Goal: Find specific page/section: Find specific page/section

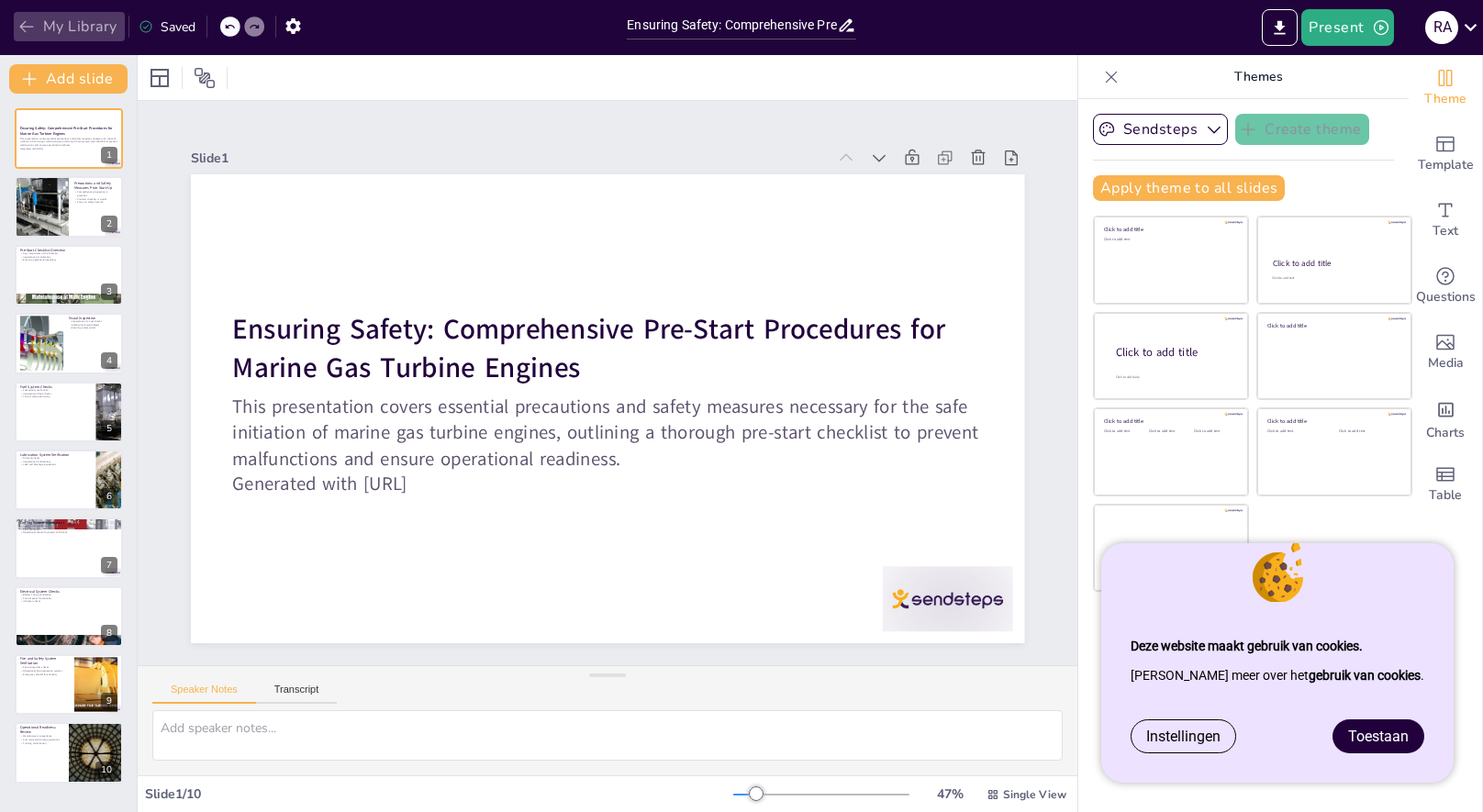
click at [80, 36] on button "My Library" at bounding box center [70, 27] width 111 height 30
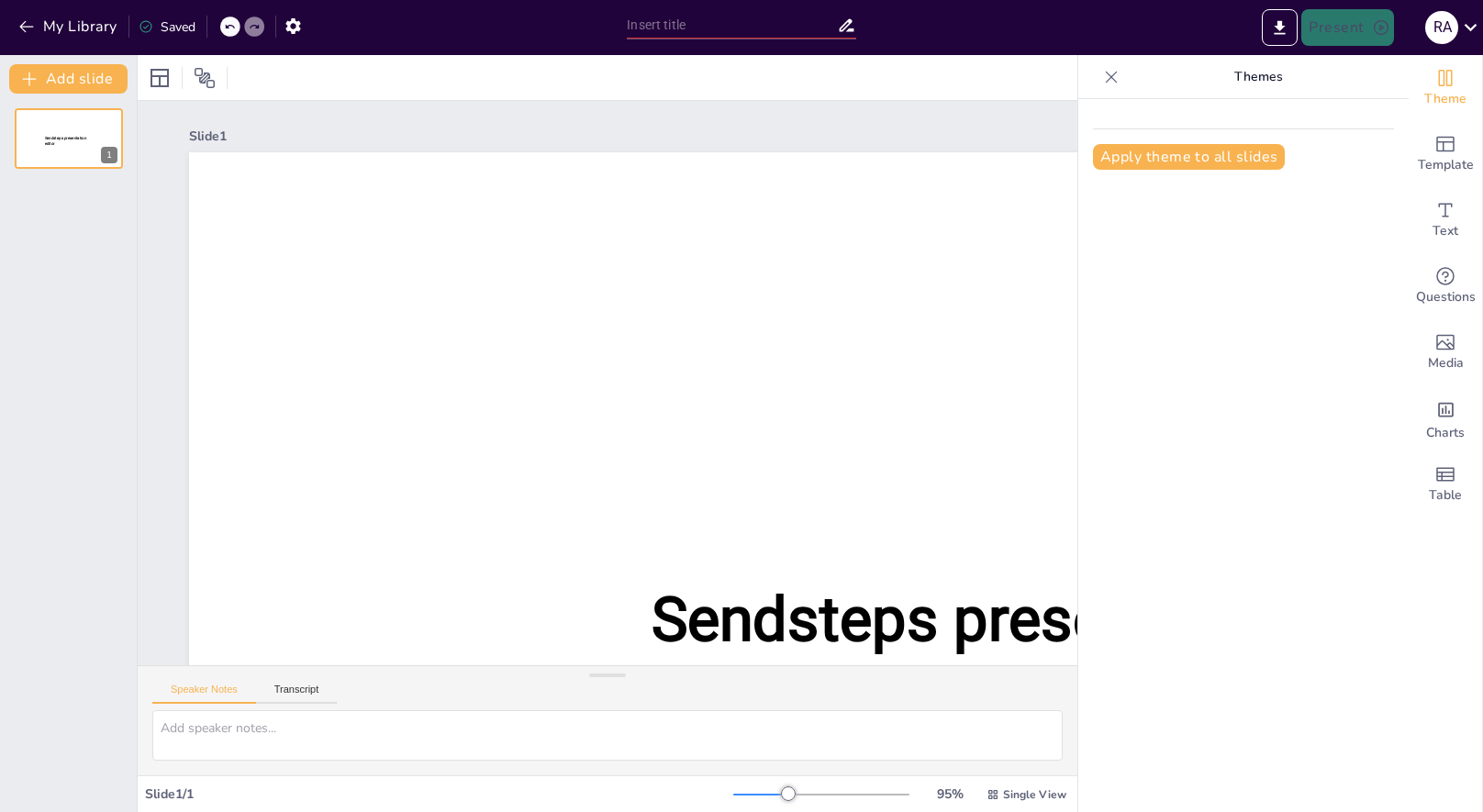
type input "Ensuring Safety: Comprehensive Pre-Start Procedures for Marine Gas Turbine Engi…"
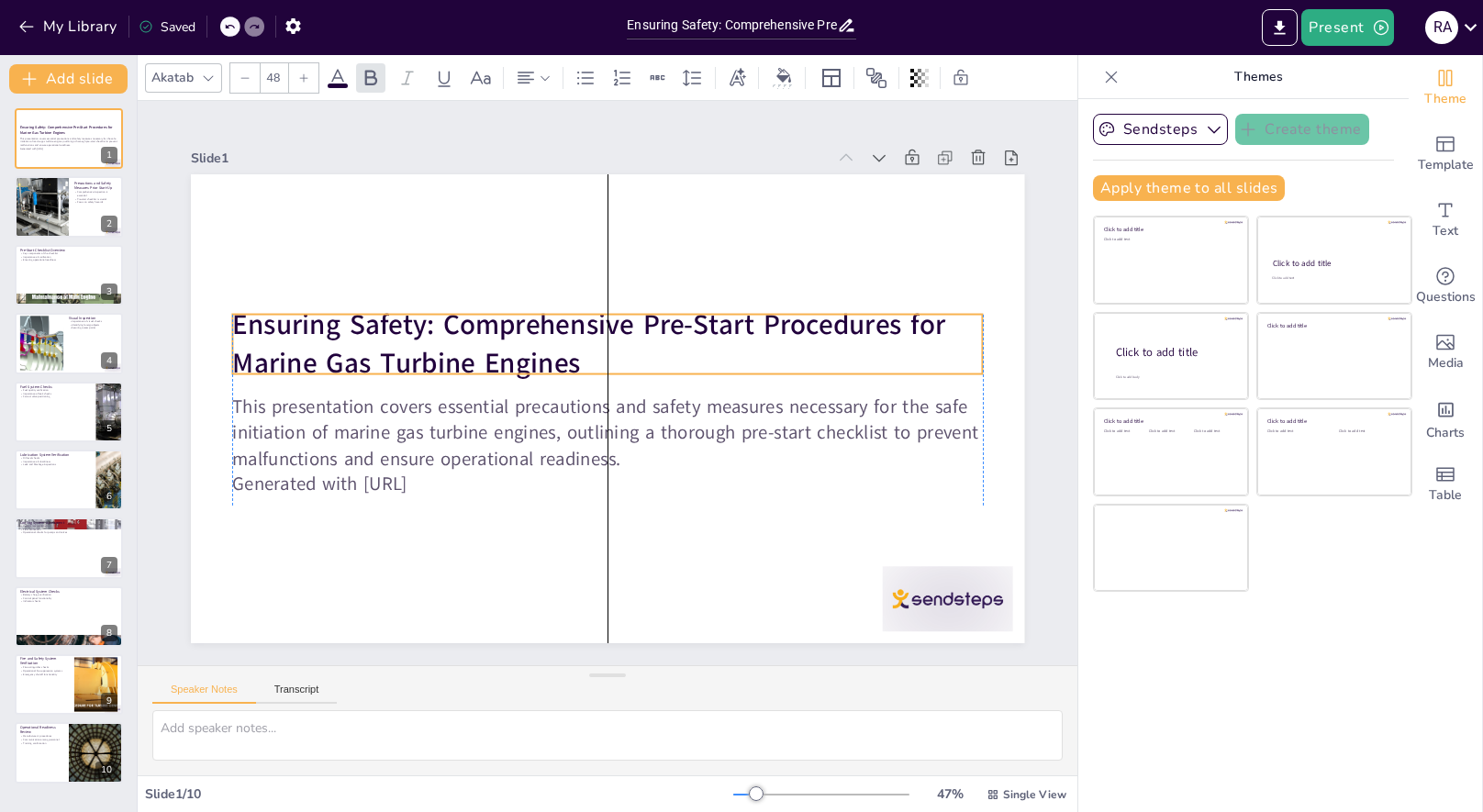
click at [563, 360] on strong "Ensuring Safety: Comprehensive Pre-Start Procedures for Marine Gas Turbine Engi…" at bounding box center [588, 344] width 713 height 77
click at [64, 42] on div "My Library" at bounding box center [70, 27] width 111 height 31
click at [67, 35] on button "My Library" at bounding box center [70, 27] width 111 height 30
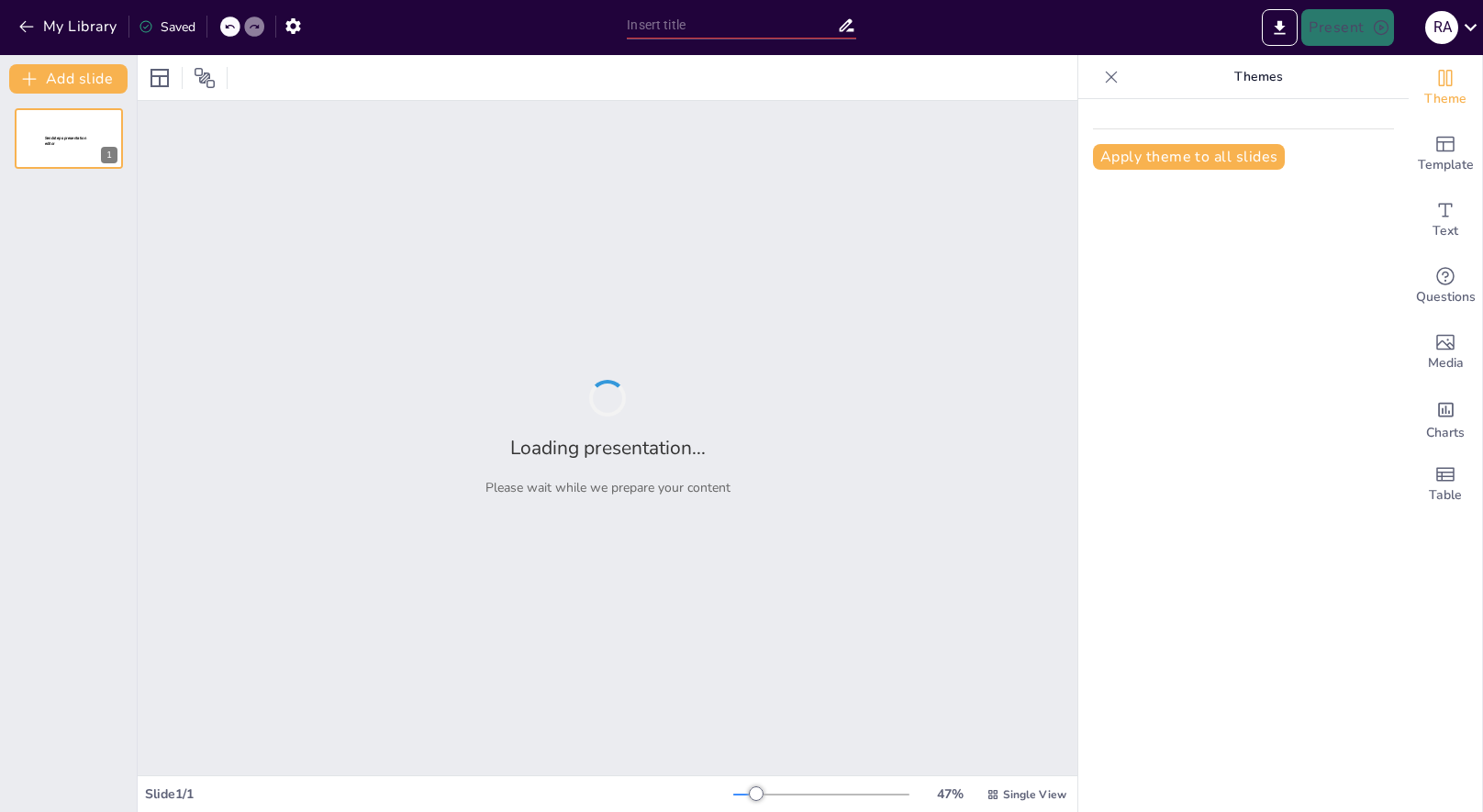
type input "Optimizing Marine Diesel Engine Performance: Key Parameters and Their Impact by…"
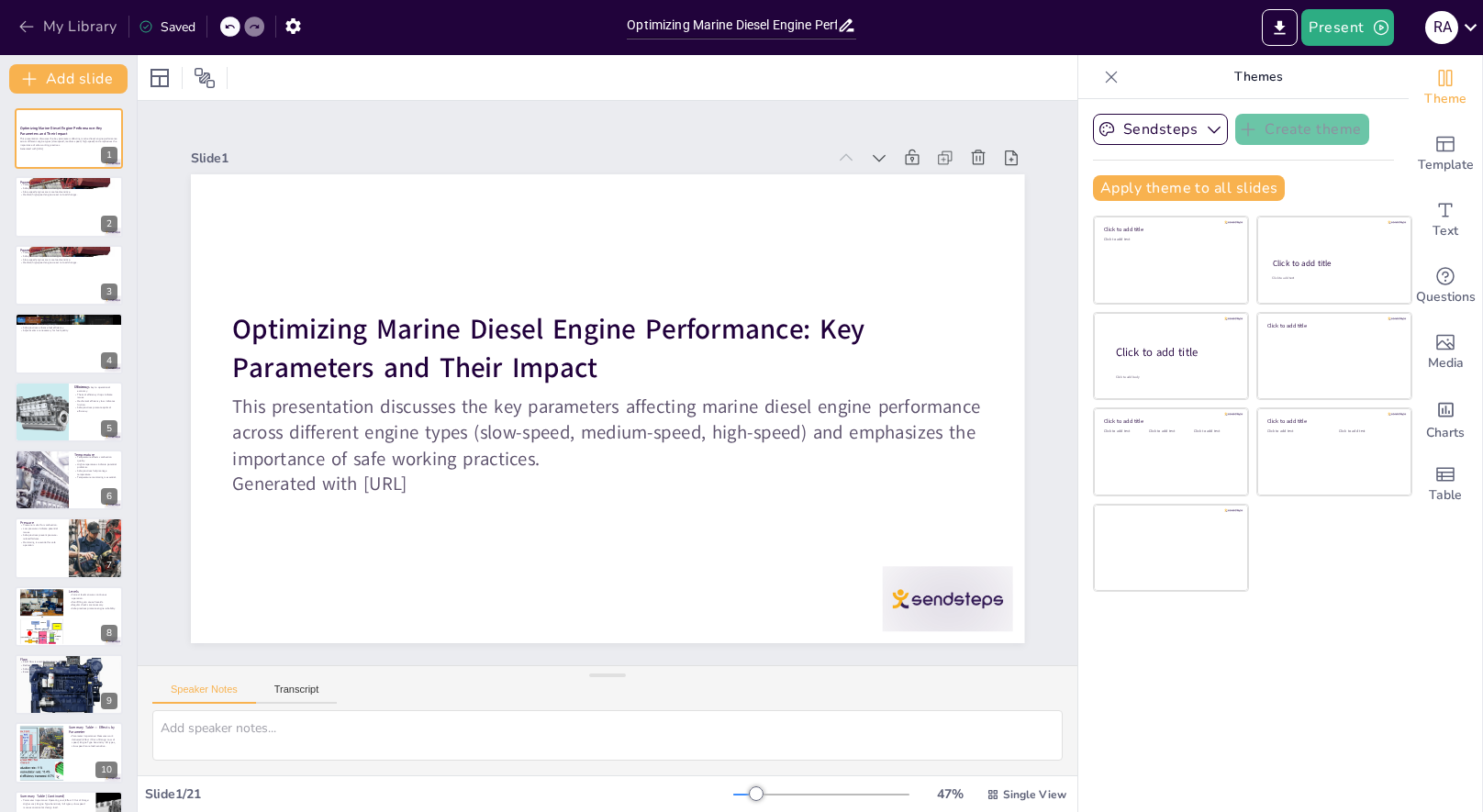
click at [65, 29] on button "My Library" at bounding box center [70, 27] width 111 height 30
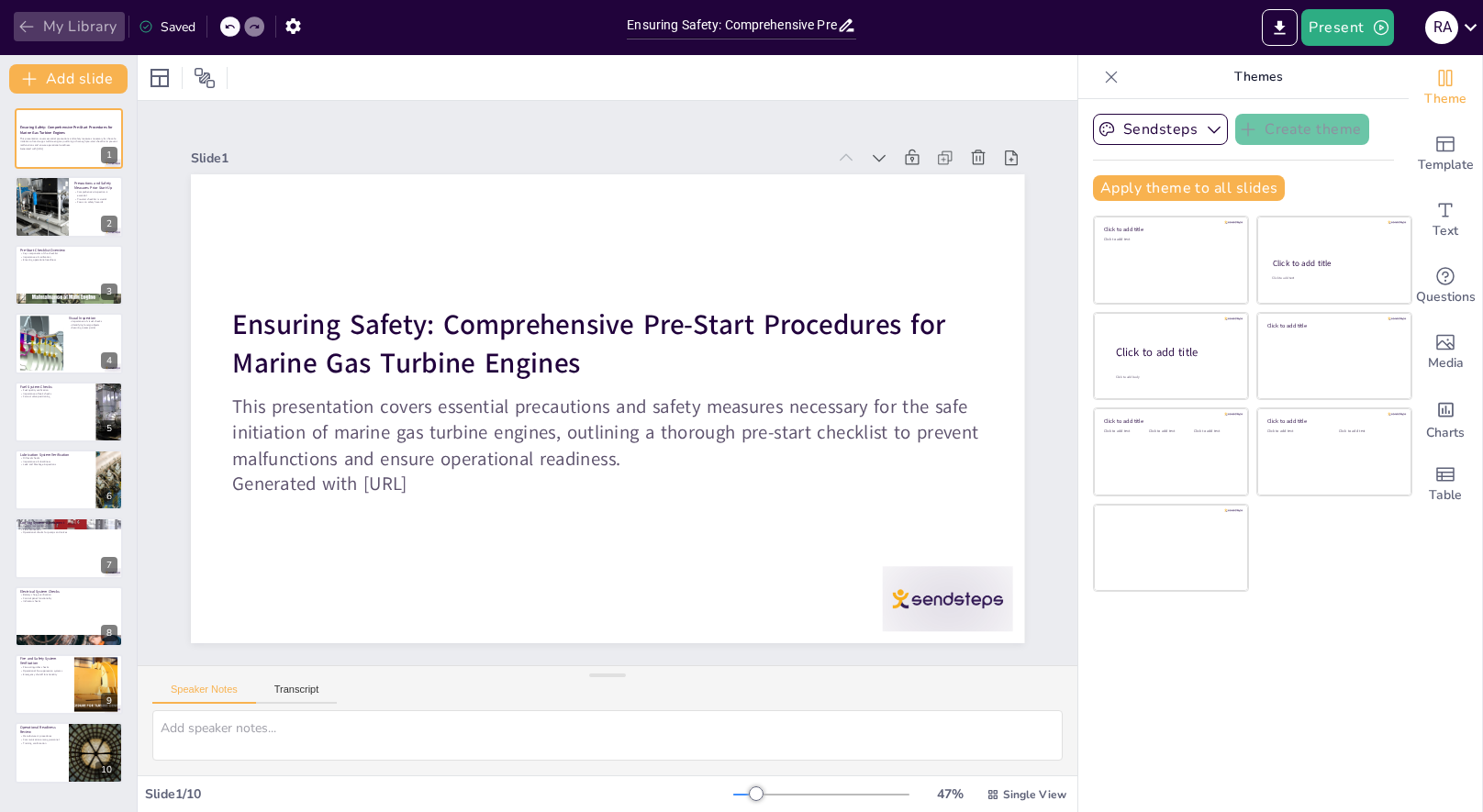
click at [86, 28] on button "My Library" at bounding box center [70, 27] width 111 height 30
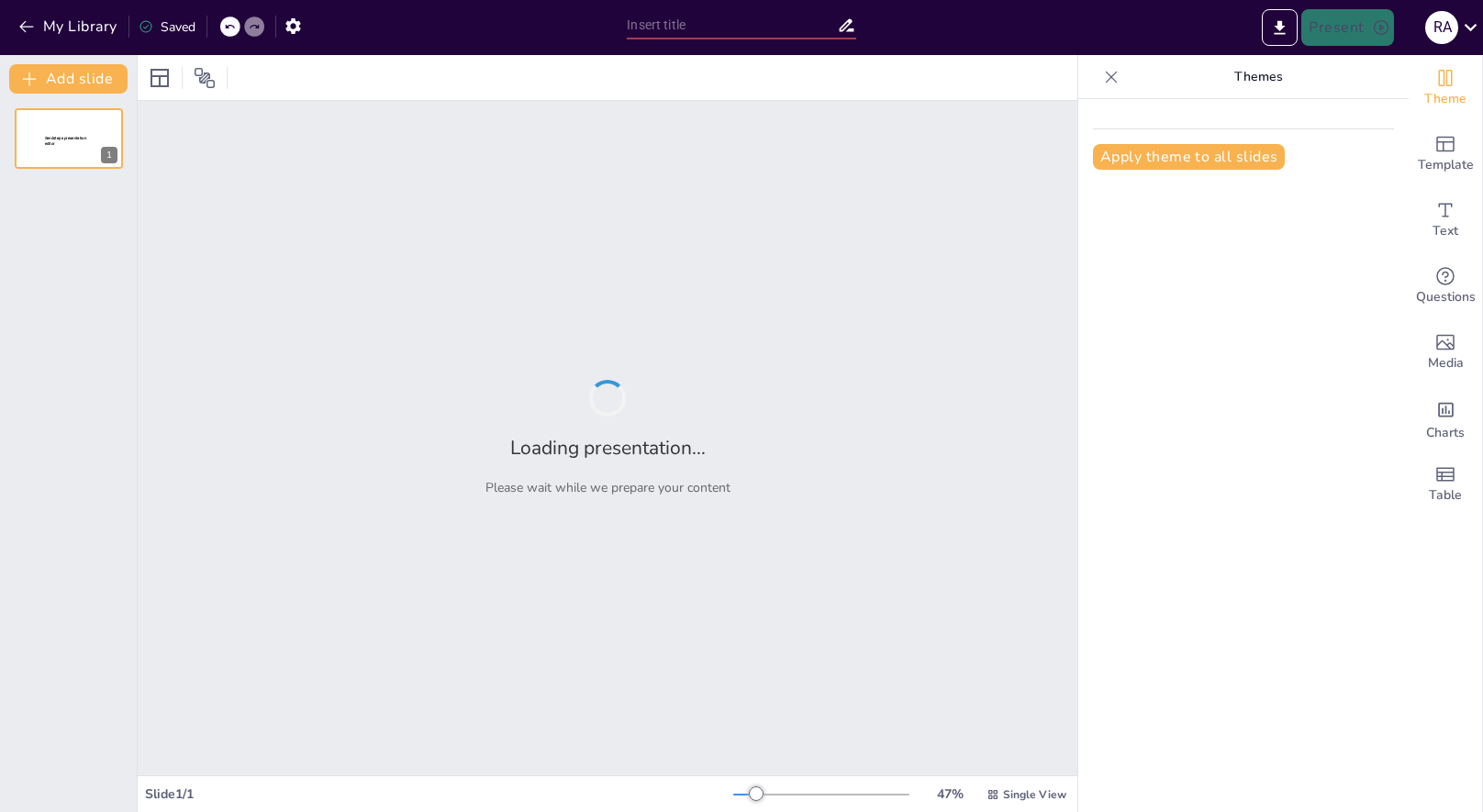
type input "Optimizing Marine Diesel Engine Performance: Key Parameters and Their Impact by…"
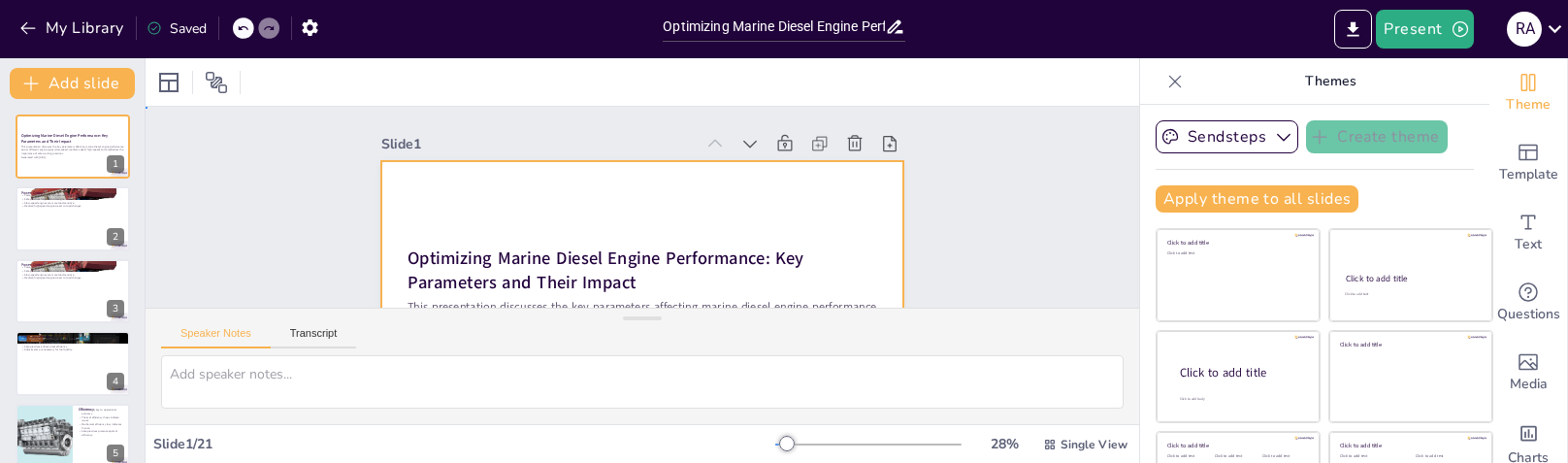
click at [594, 234] on div at bounding box center [642, 308] width 523 height 294
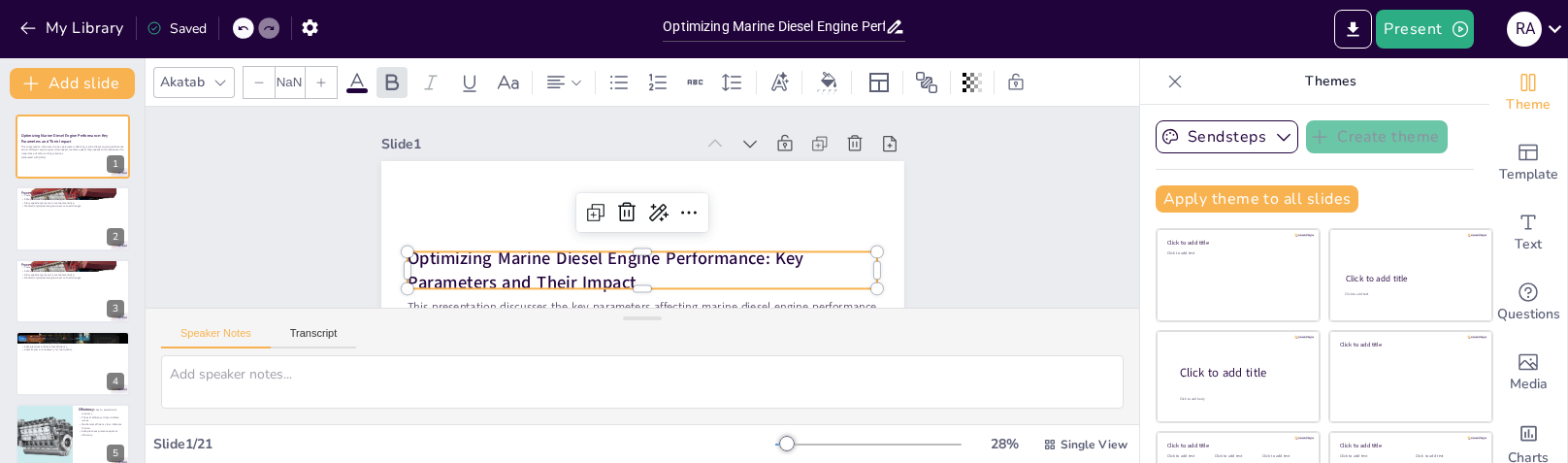
click at [599, 249] on div "Optimizing Marine Diesel Engine Performance: Key Parameters and Their Impact Th…" at bounding box center [631, 308] width 550 height 347
type input "48"
click at [647, 277] on p "Optimizing Marine Diesel Engine Performance: Key Parameters and Their Impact" at bounding box center [624, 268] width 463 height 192
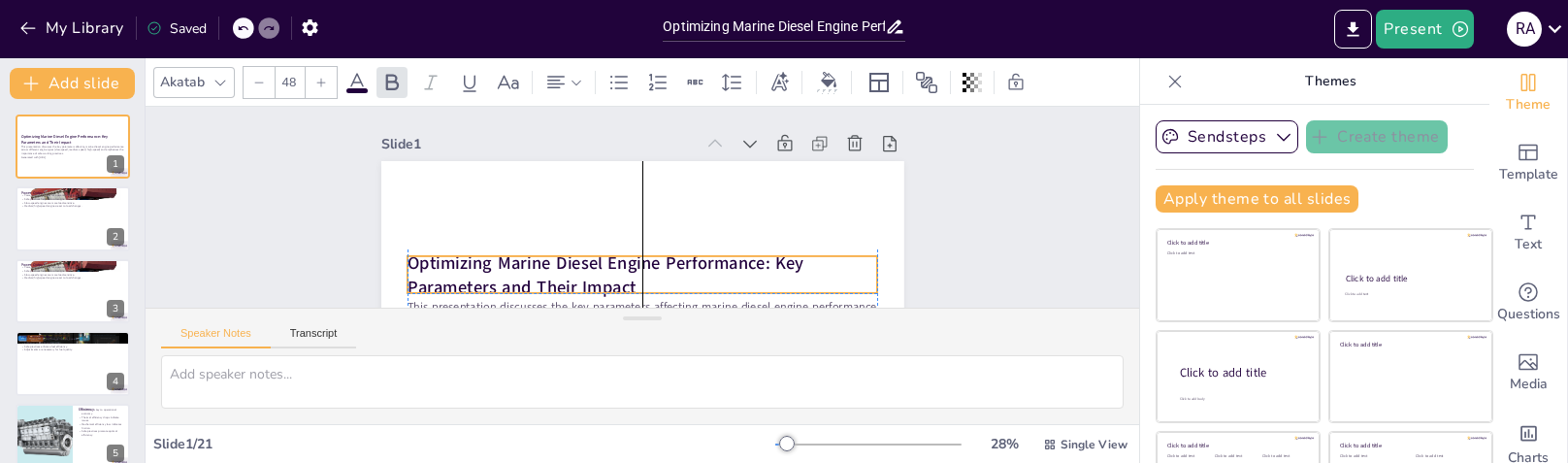
click at [656, 276] on p "Optimizing Marine Diesel Engine Performance: Key Parameters and Their Impact" at bounding box center [635, 275] width 473 height 98
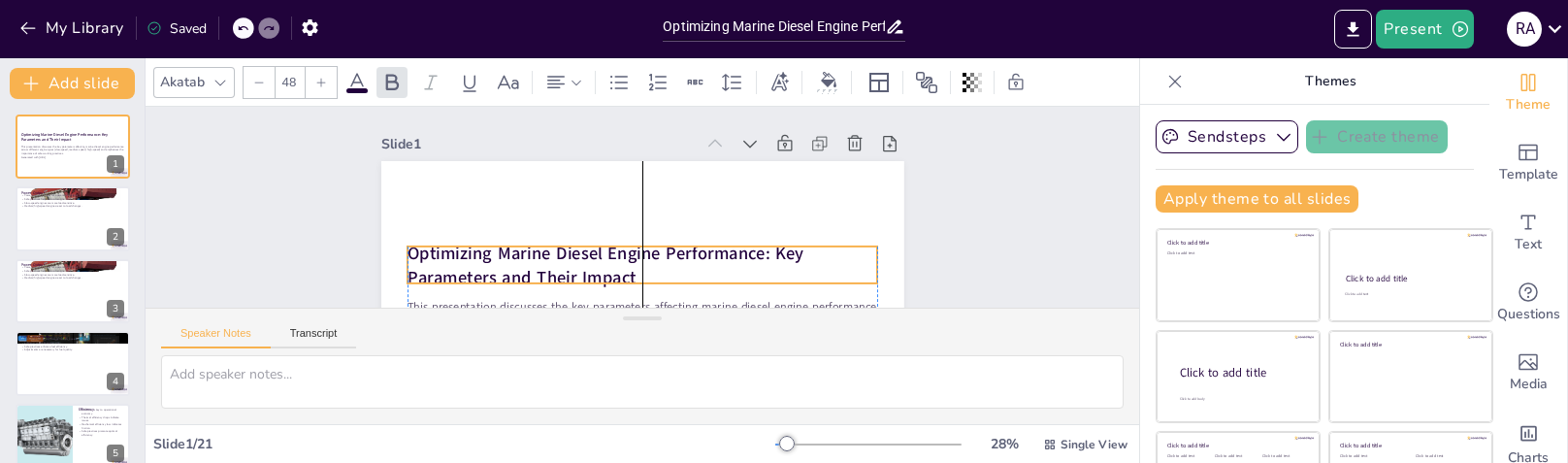
drag, startPoint x: 510, startPoint y: 277, endPoint x: 514, endPoint y: 267, distance: 10.8
click at [514, 267] on strong "Optimizing Marine Diesel Engine Performance: Key Parameters and Their Impact" at bounding box center [606, 264] width 396 height 48
click at [550, 268] on strong "Optimizing Marine Diesel Engine Performance: Key Parameters and Their Impact" at bounding box center [606, 264] width 396 height 48
click at [550, 268] on strong "Optimizing Marine Diesel Engine Performance: Key Parameters and Their Impact" at bounding box center [599, 252] width 399 height 72
click at [548, 263] on strong "Optimizing Marine Diesel Engine Performance: Key Parameters and Their Impact" at bounding box center [606, 262] width 396 height 48
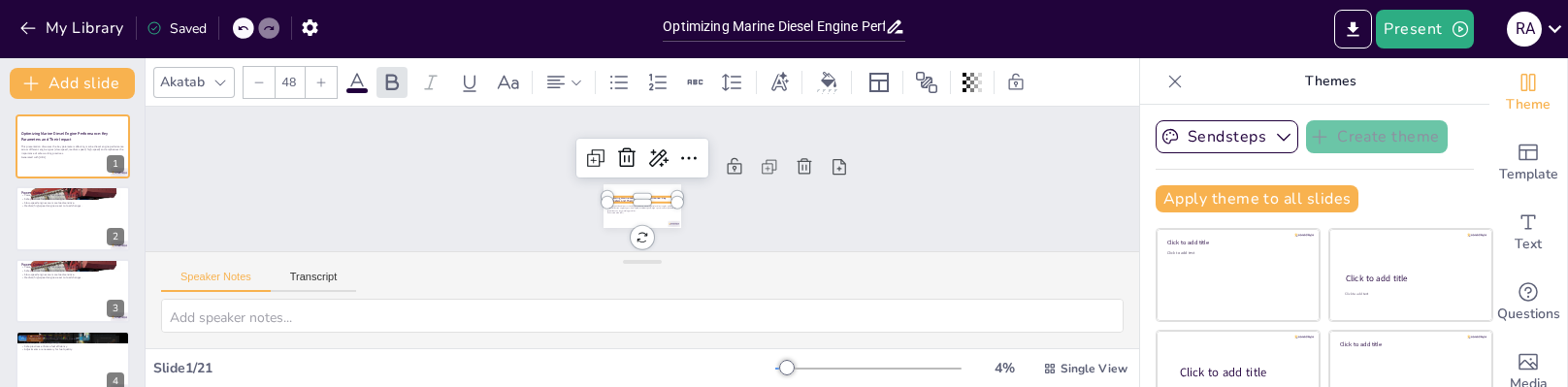
drag, startPoint x: 650, startPoint y: 243, endPoint x: 644, endPoint y: 321, distance: 78.2
click at [644, 321] on div "Speaker Notes Transcript" at bounding box center [641, 299] width 993 height 97
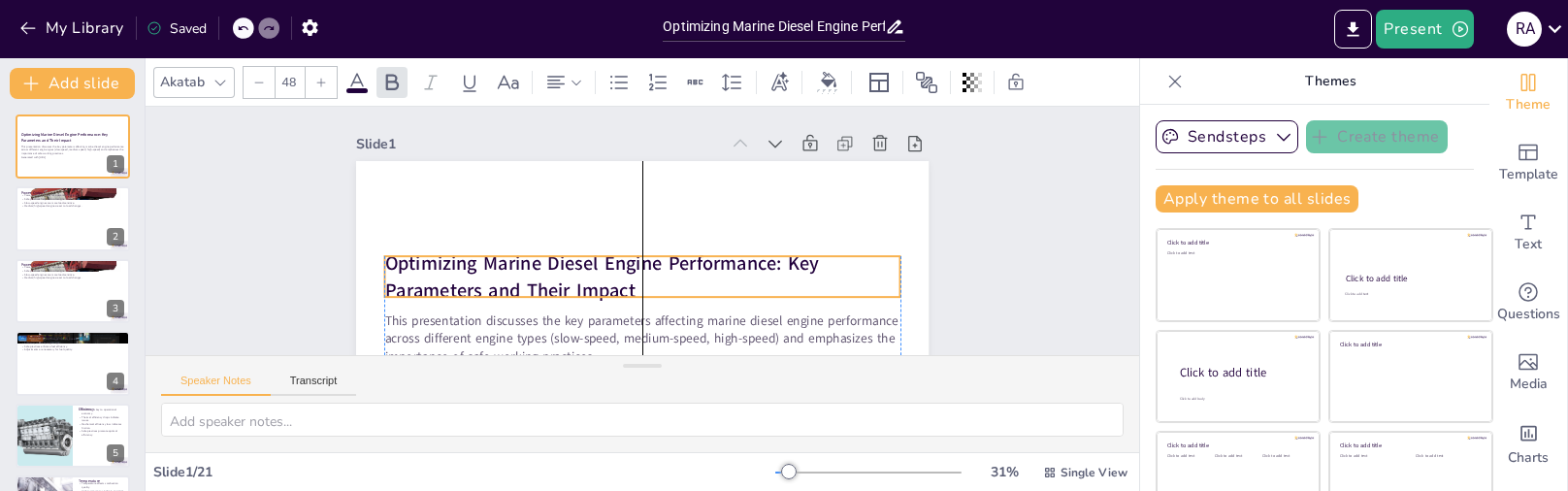
click at [559, 261] on strong "Optimizing Marine Diesel Engine Performance: Key Parameters and Their Impact" at bounding box center [601, 275] width 434 height 52
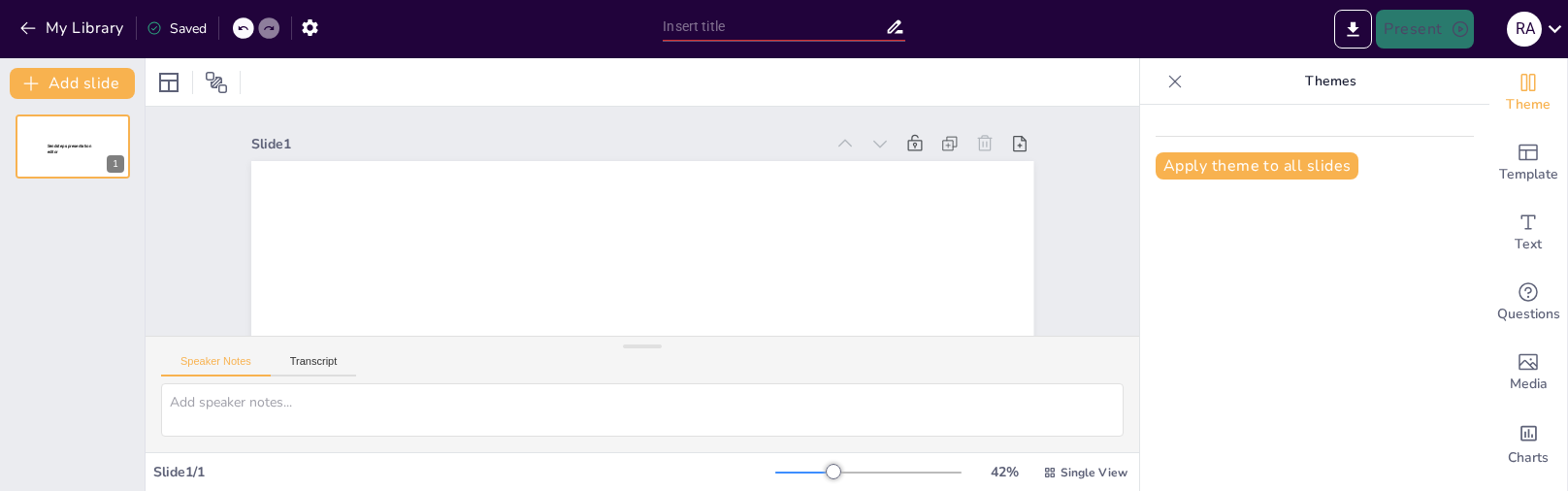
type input "Optimizing Marine Diesel Engine Performance: Key Parameters and Their Impact by…"
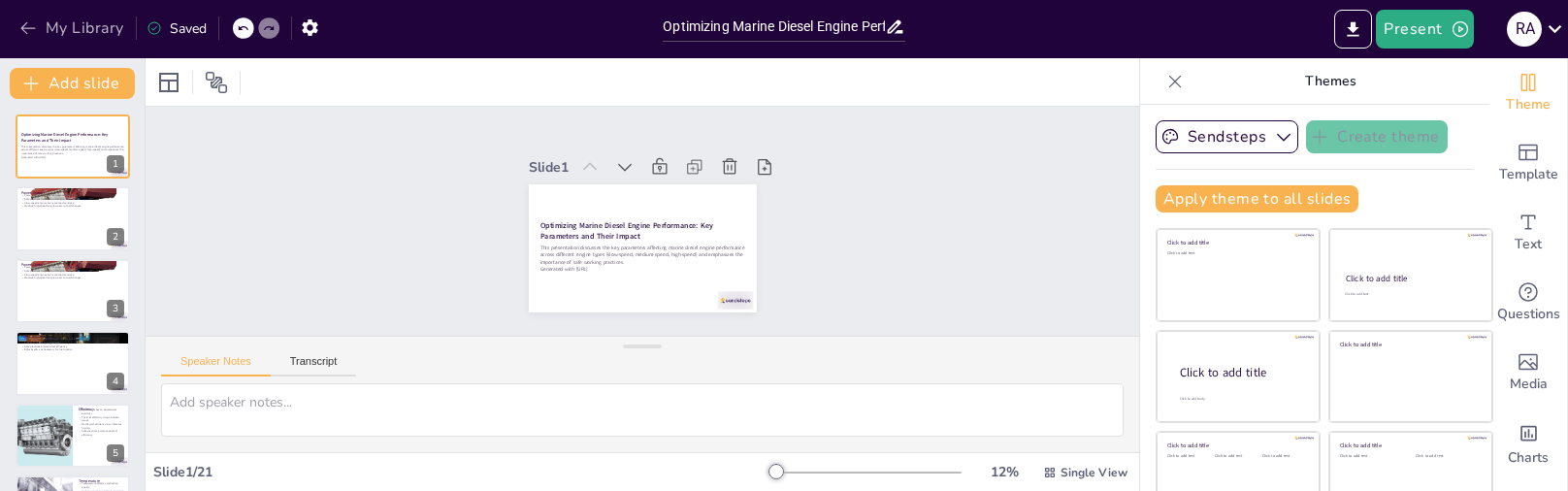
click at [59, 22] on button "My Library" at bounding box center [74, 28] width 118 height 31
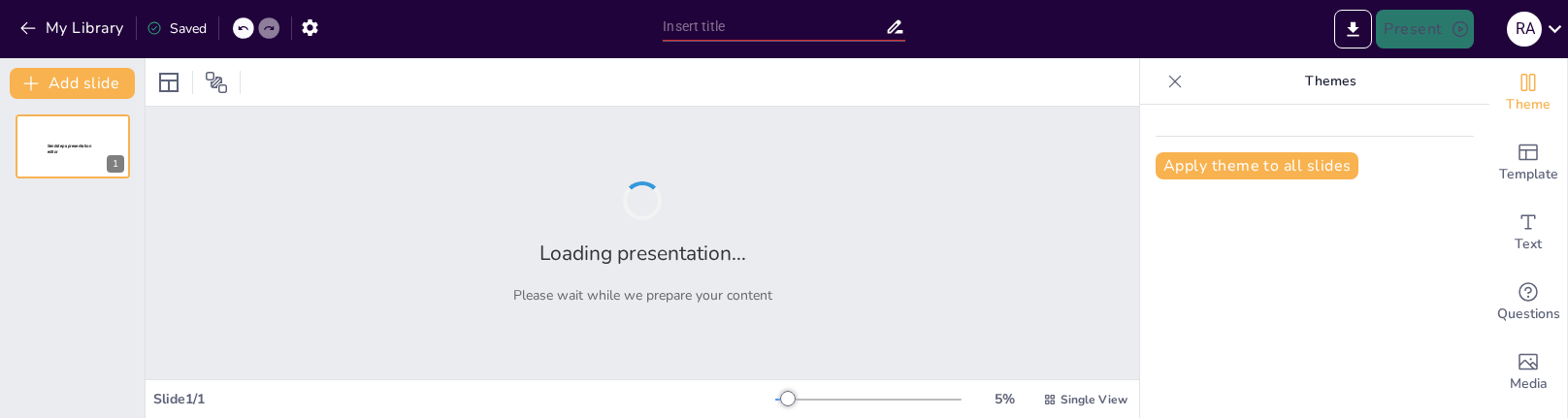
type input "Ensuring Safety: Comprehensive Pre-Start Procedures for Marine Gas Turbine Engi…"
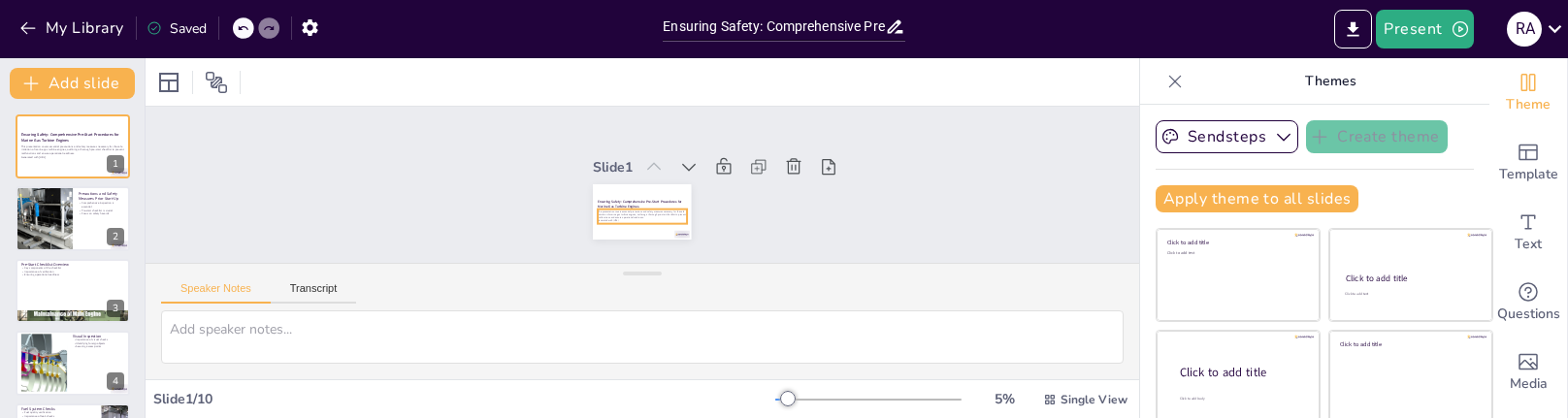
click at [635, 219] on p "This presentation covers essential precautions and safety measures necessary fo…" at bounding box center [636, 215] width 88 height 27
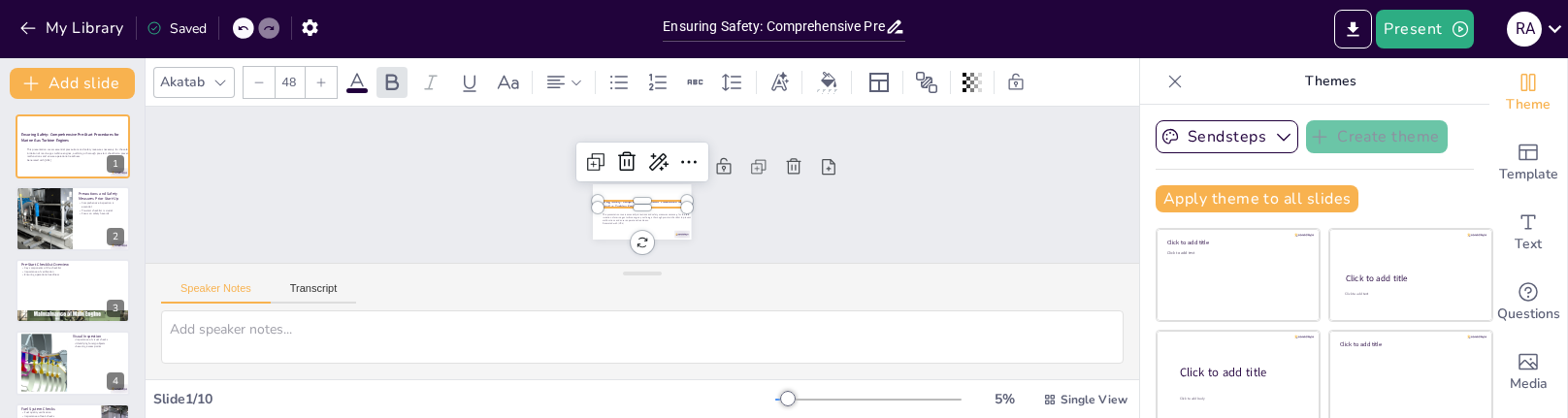
click at [625, 201] on strong "Ensuring Safety: Comprehensive Pre-Start Procedures for Marine Gas Turbine Engi…" at bounding box center [636, 201] width 84 height 23
click at [625, 201] on strong "Ensuring Safety: Comprehensive Pre-Start Procedures for Marine Gas Turbine Engi…" at bounding box center [622, 183] width 9 height 84
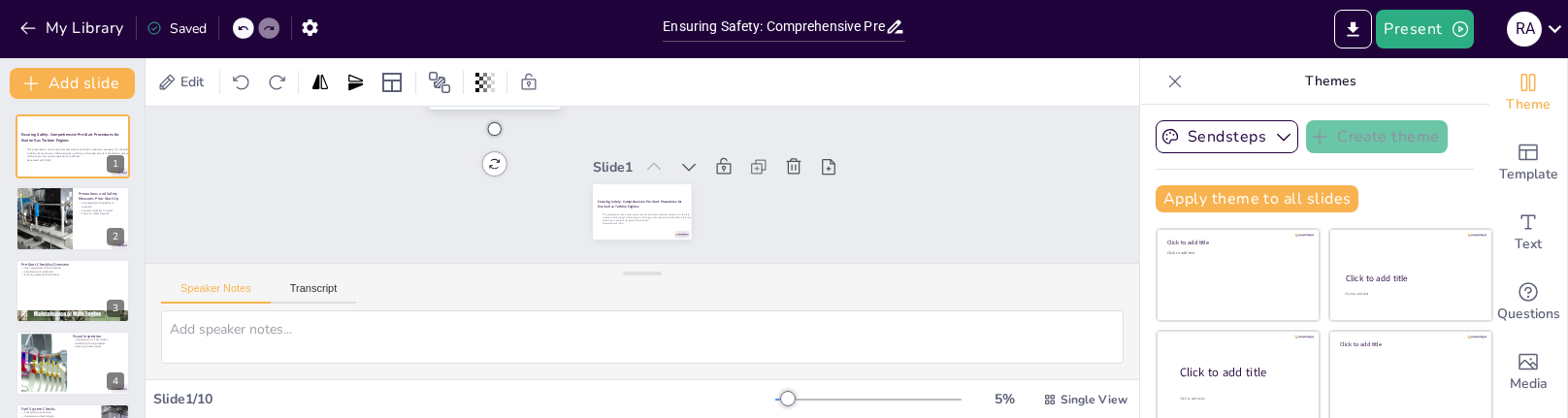
click at [627, 201] on strong "Ensuring Safety: Comprehensive Pre-Start Procedures for Marine Gas Turbine Engi…" at bounding box center [658, 175] width 63 height 65
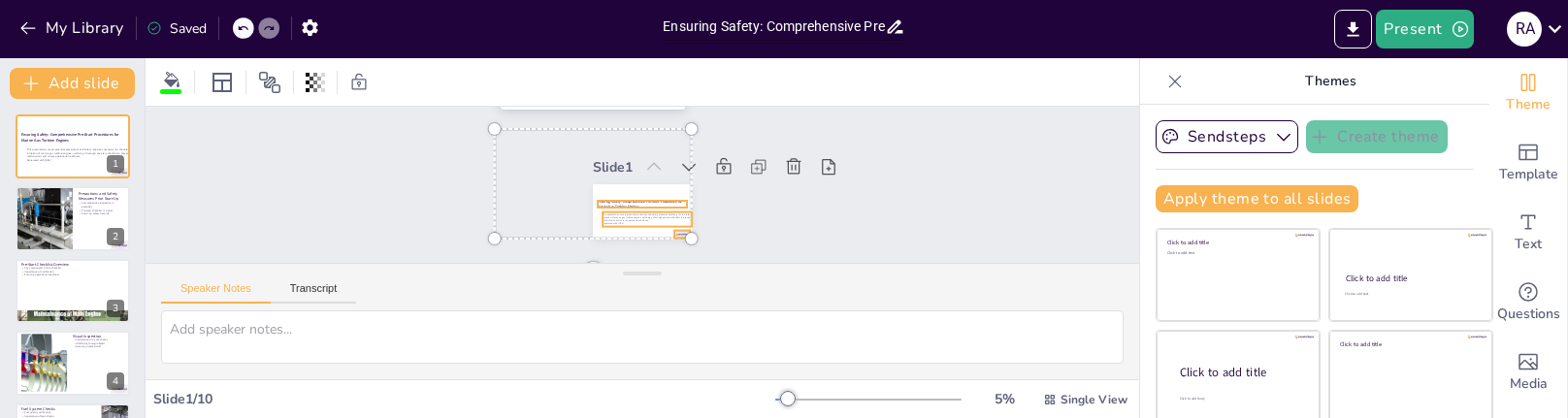
click at [704, 32] on input "Ensuring Safety: Comprehensive Pre-Start Procedures for Marine Gas Turbine Engi…" at bounding box center [774, 26] width 222 height 28
click at [703, 32] on input "Ensuring Safety: Comprehensive Pre-Start Procedures for Marine Gas Turbine Engi…" at bounding box center [774, 26] width 222 height 28
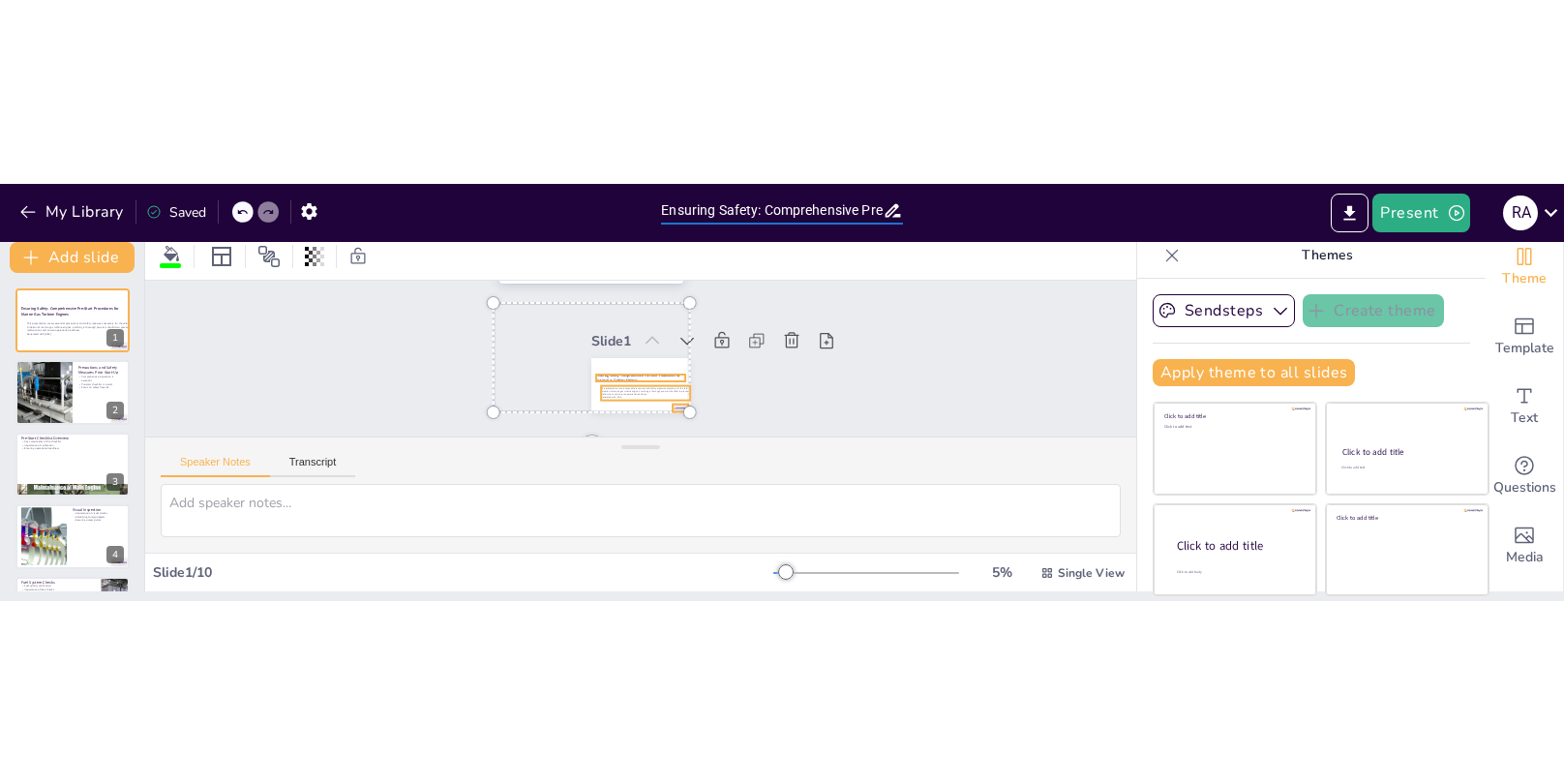
scroll to position [15, 0]
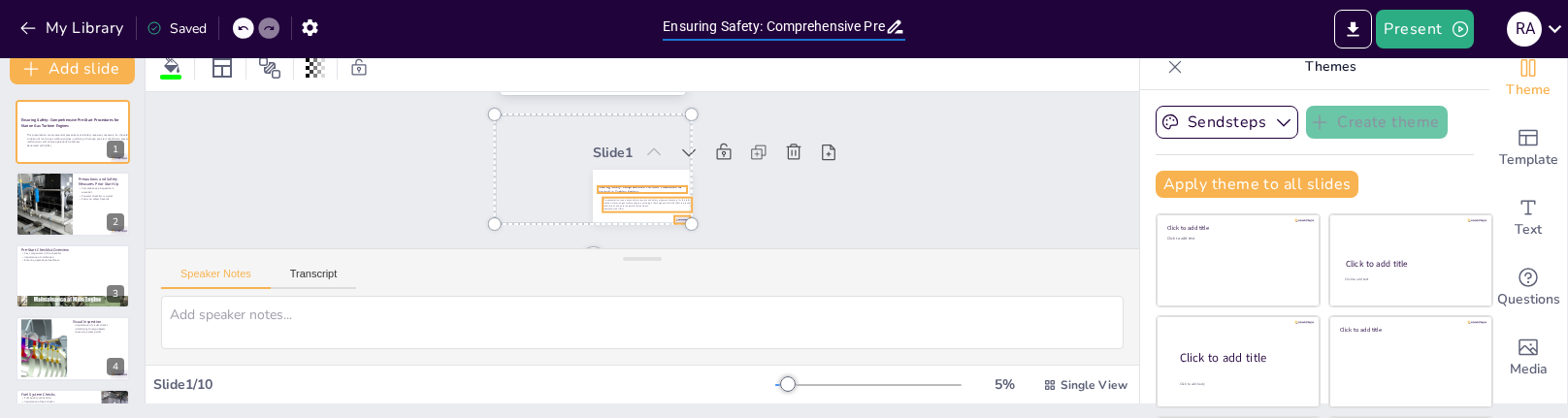
click at [702, 32] on input "Ensuring Safety: Comprehensive Pre-Start Procedures for Marine Gas Turbine Engi…" at bounding box center [774, 26] width 222 height 28
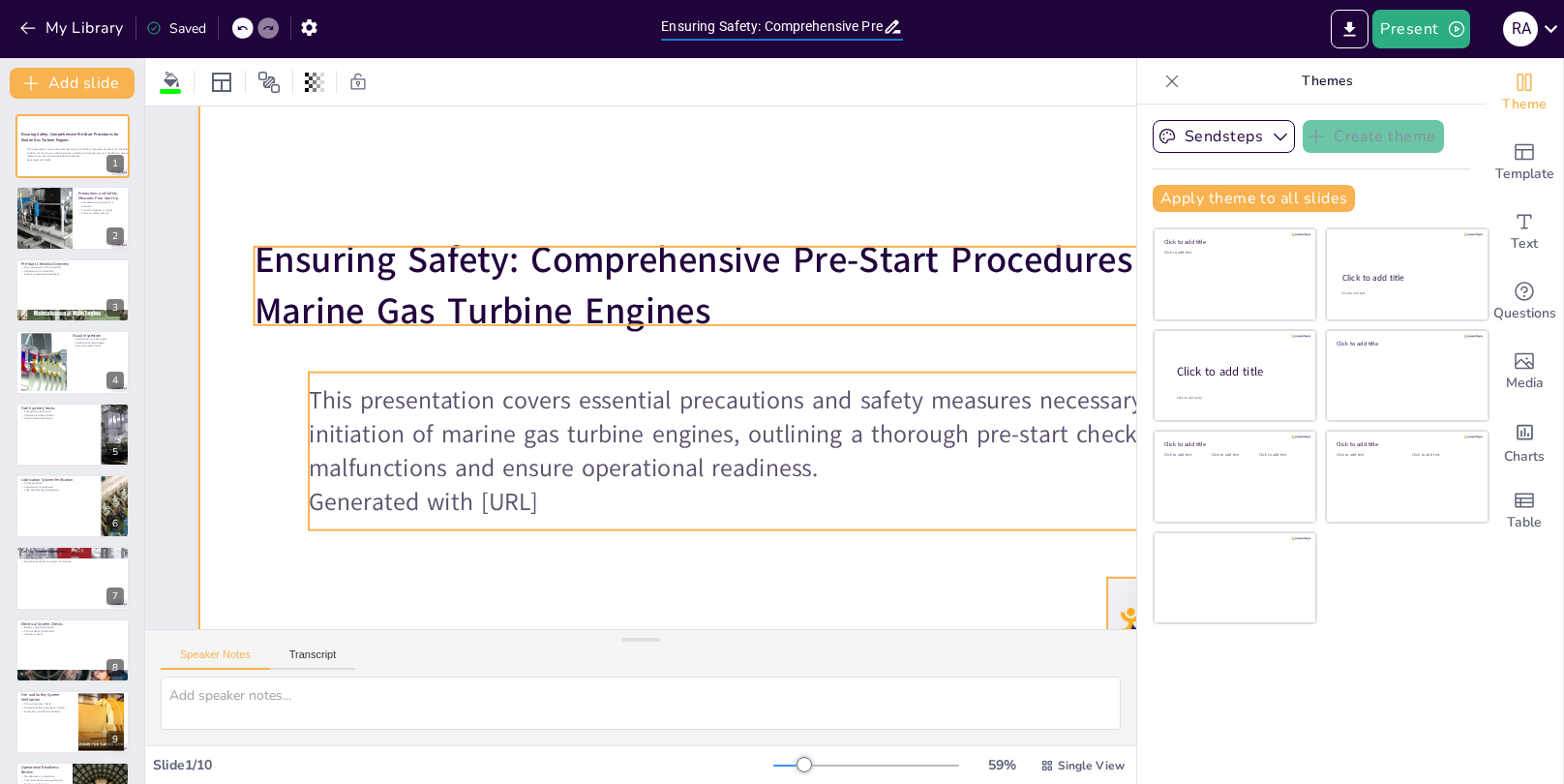
scroll to position [0, 0]
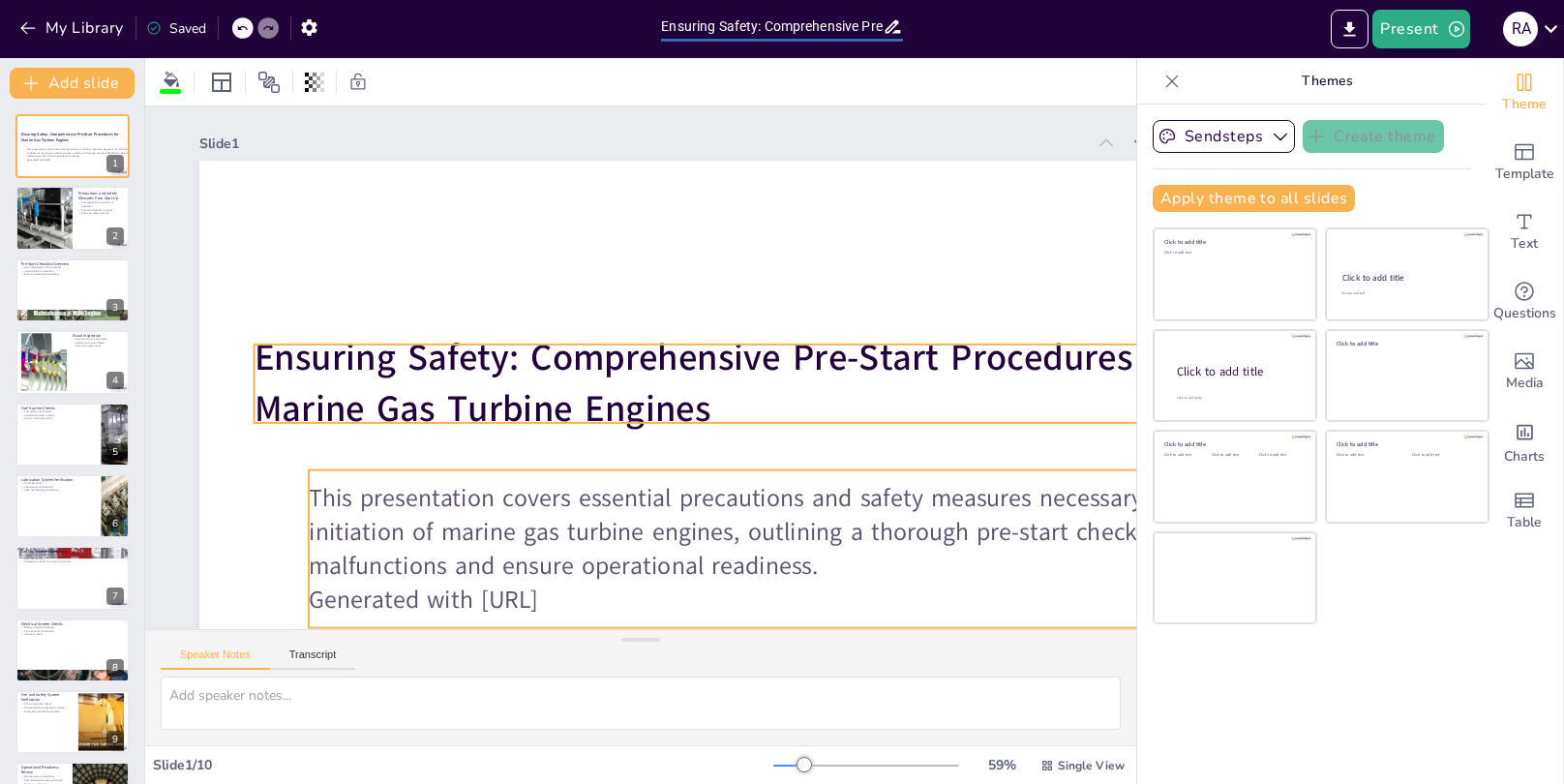
click at [1175, 81] on icon at bounding box center [1172, 81] width 20 height 20
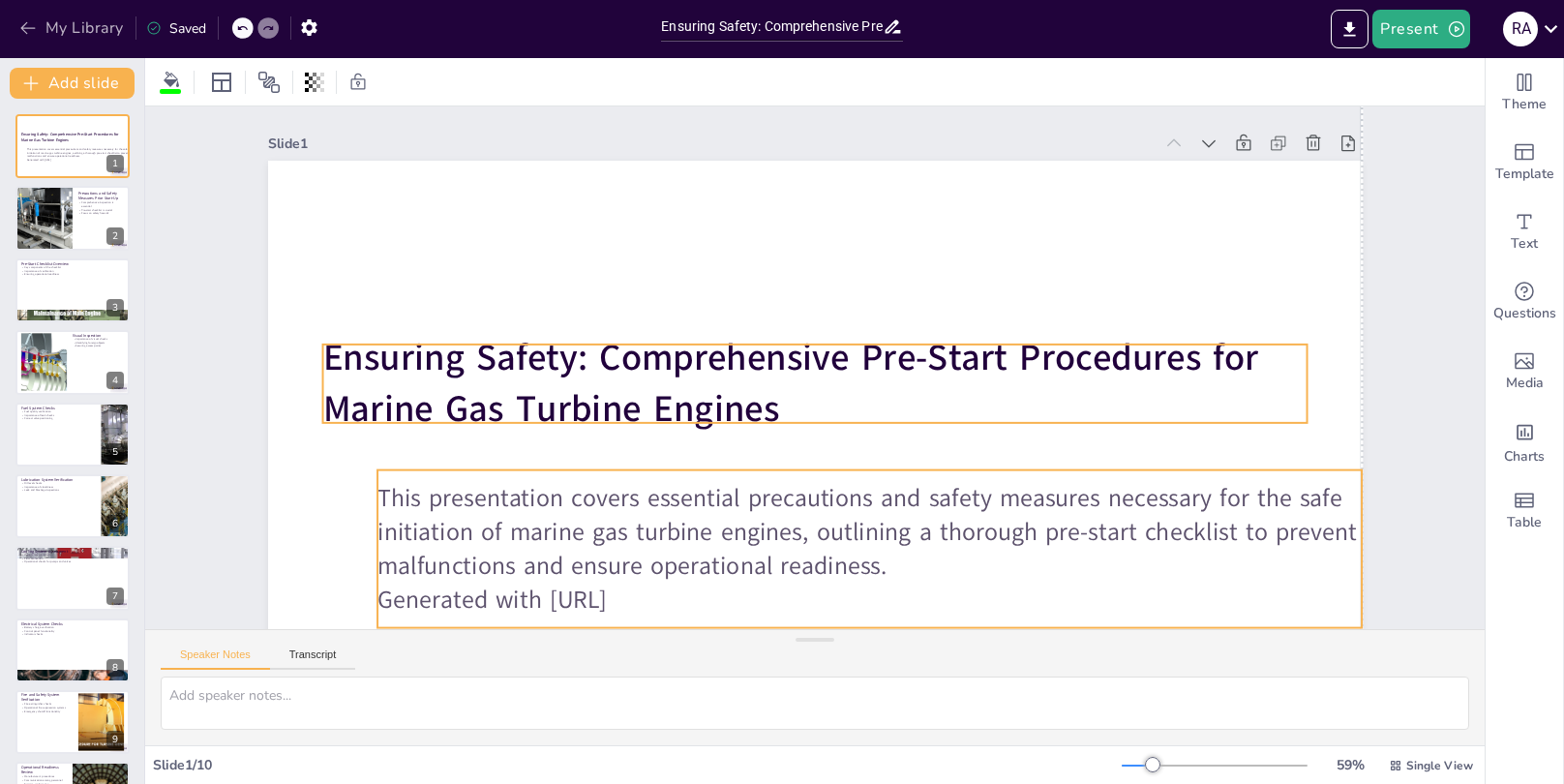
click at [85, 29] on button "My Library" at bounding box center [73, 28] width 117 height 31
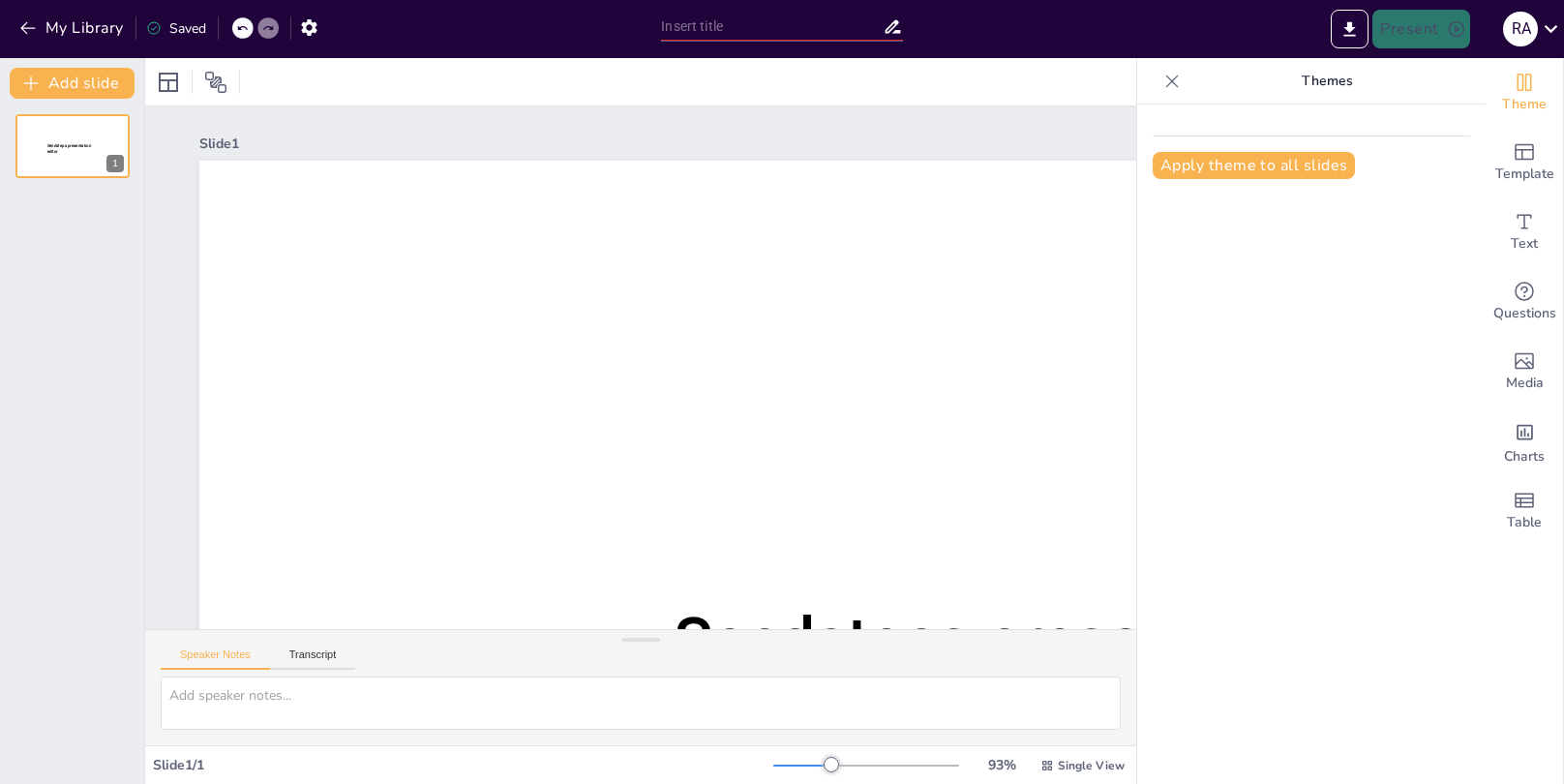
type input "Ensuring Safety: Comprehensive Pre-Start Procedures for Marine Gas Turbine Engi…"
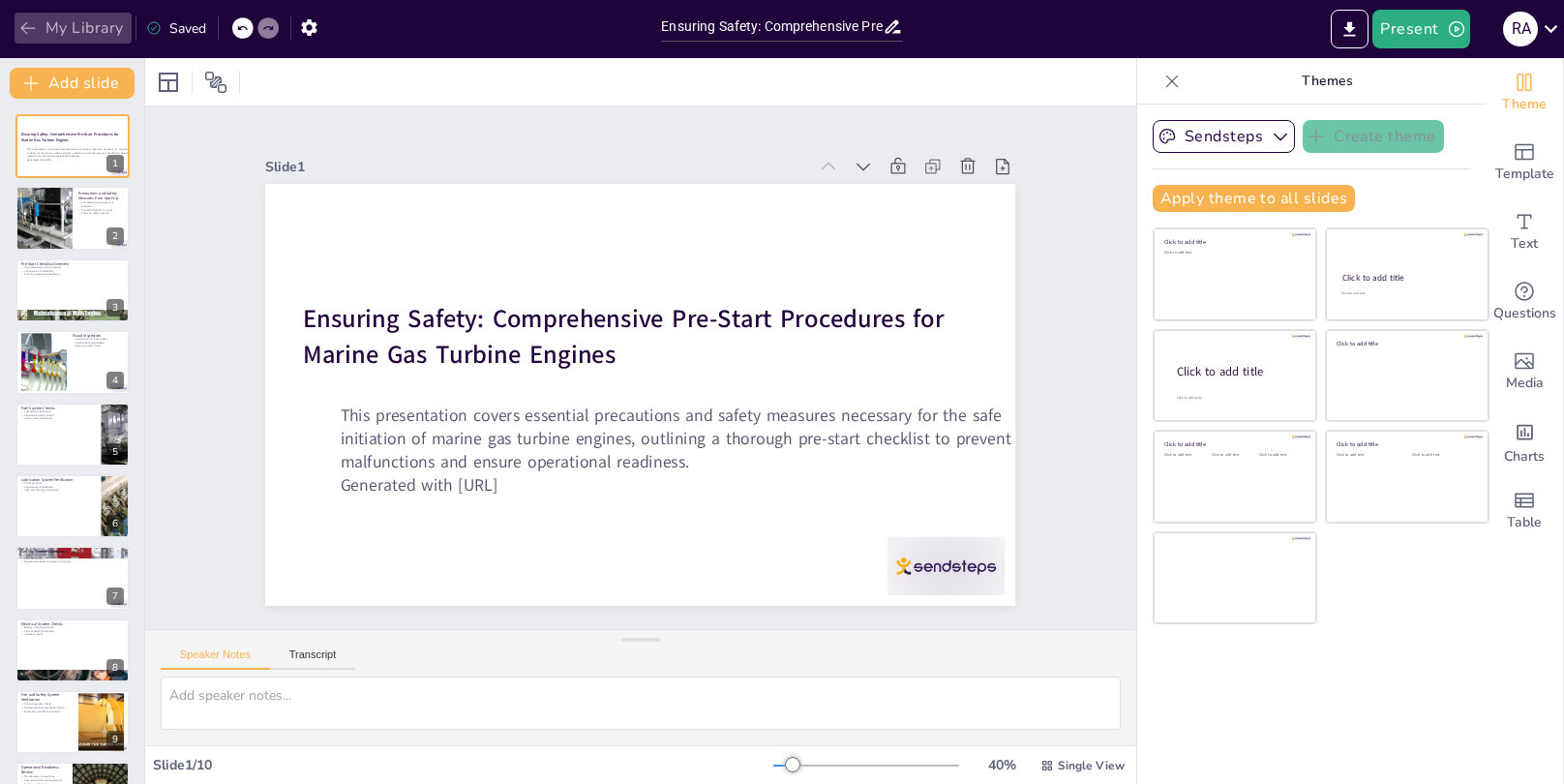
click at [75, 24] on button "My Library" at bounding box center [73, 28] width 117 height 31
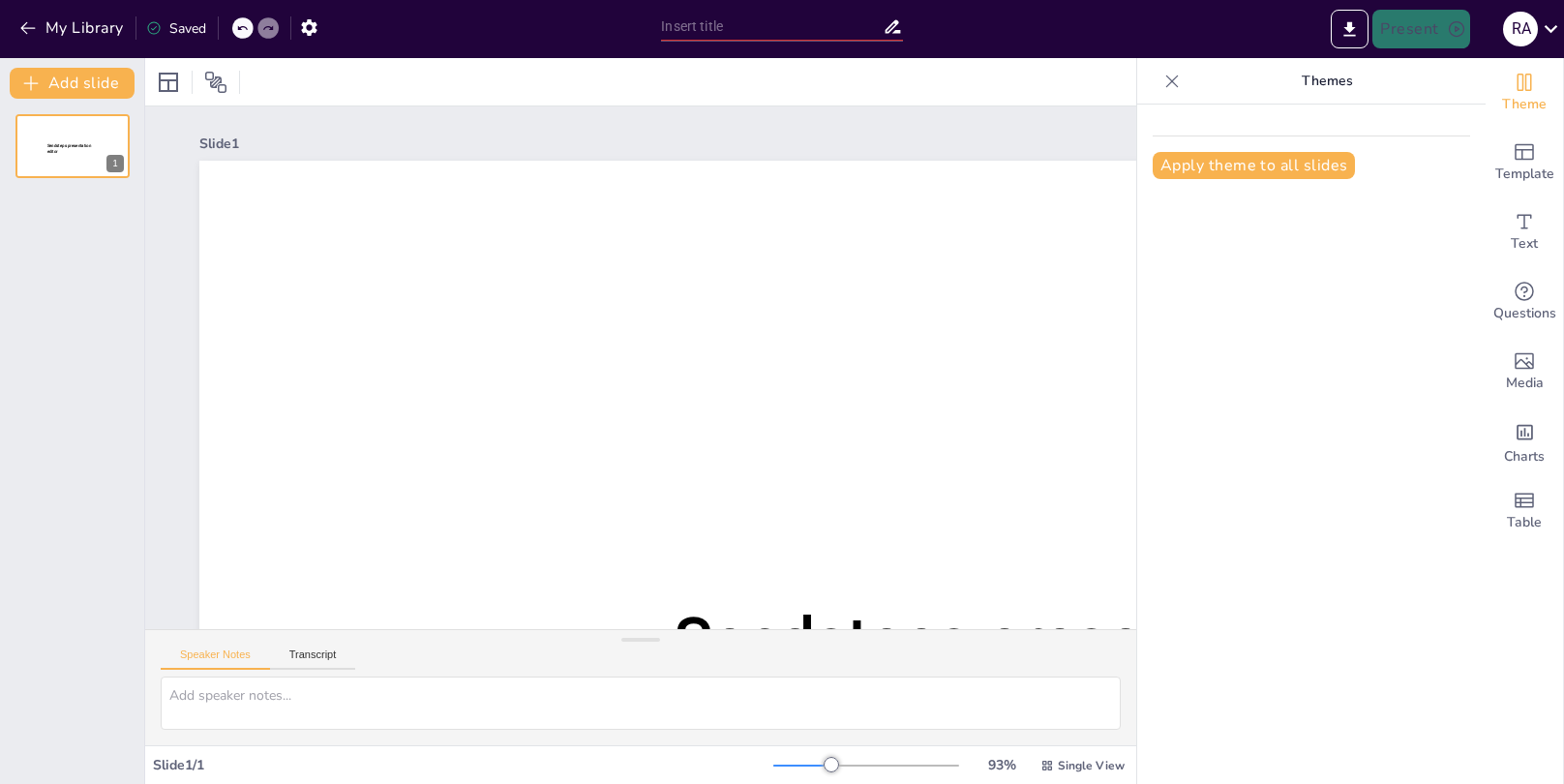
type input "Optimizing Marine Diesel Engine Performance: Key Parameters and Their Impact by…"
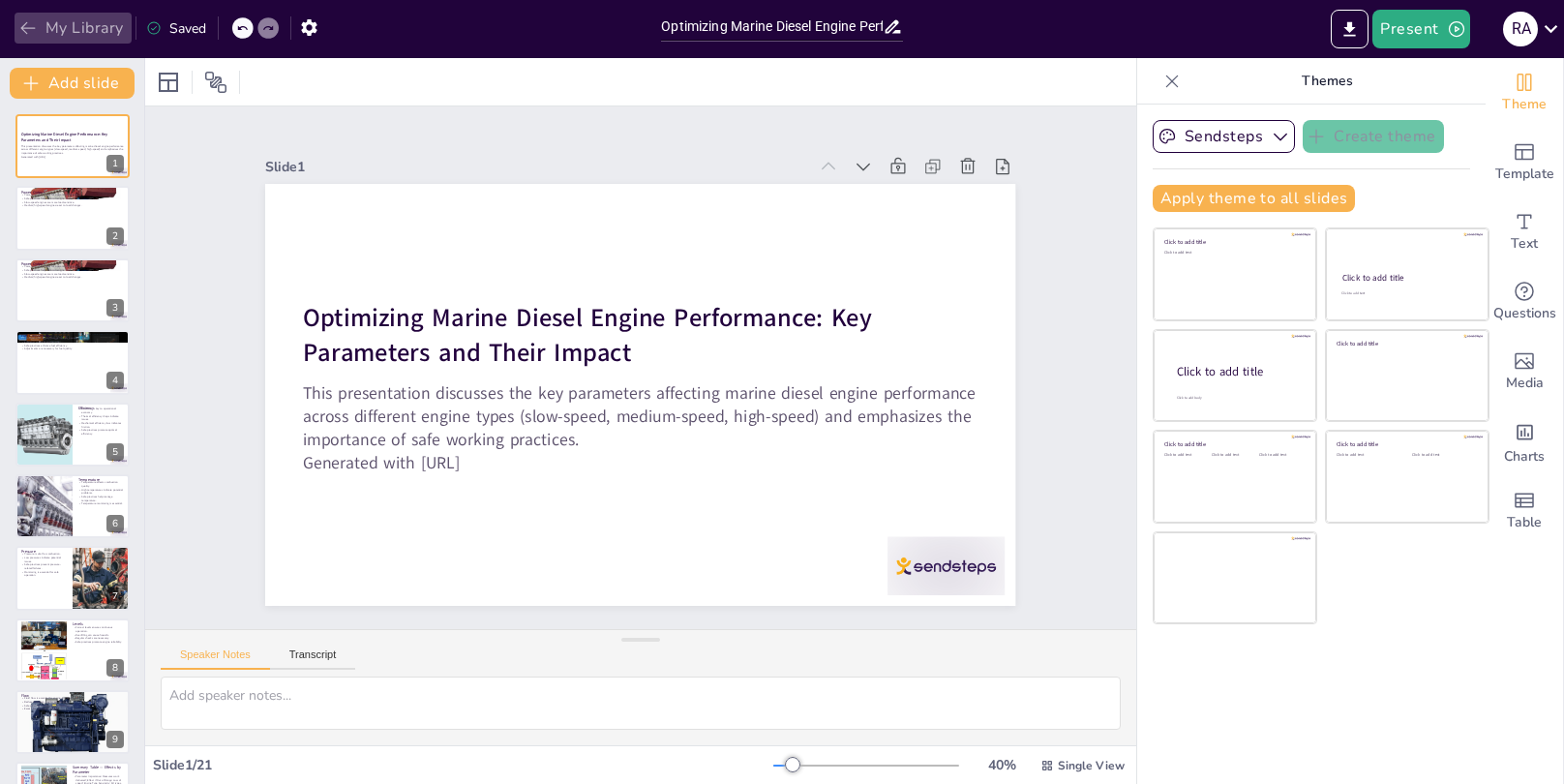
click at [46, 29] on button "My Library" at bounding box center [73, 28] width 117 height 31
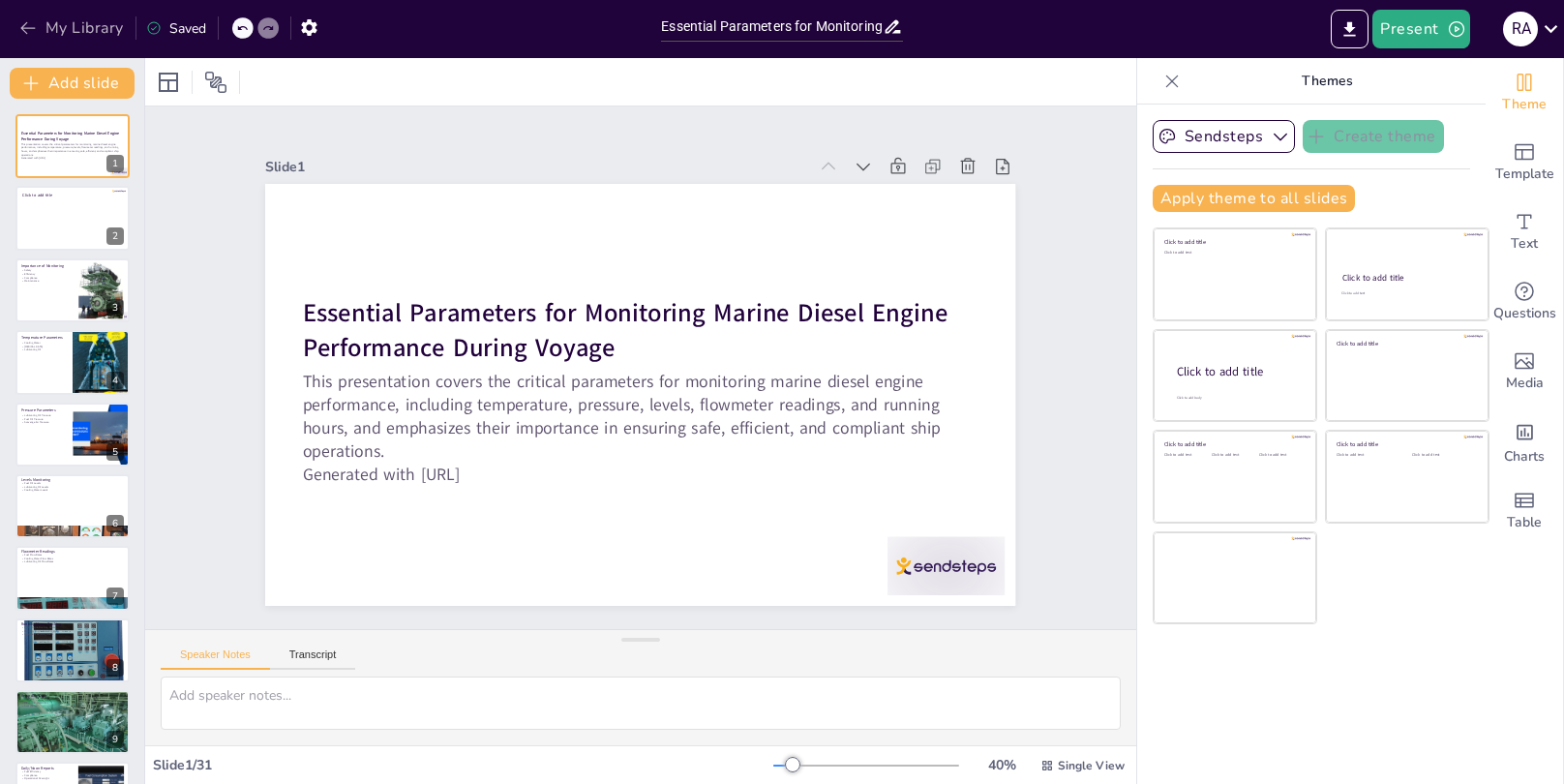
checkbox input "true"
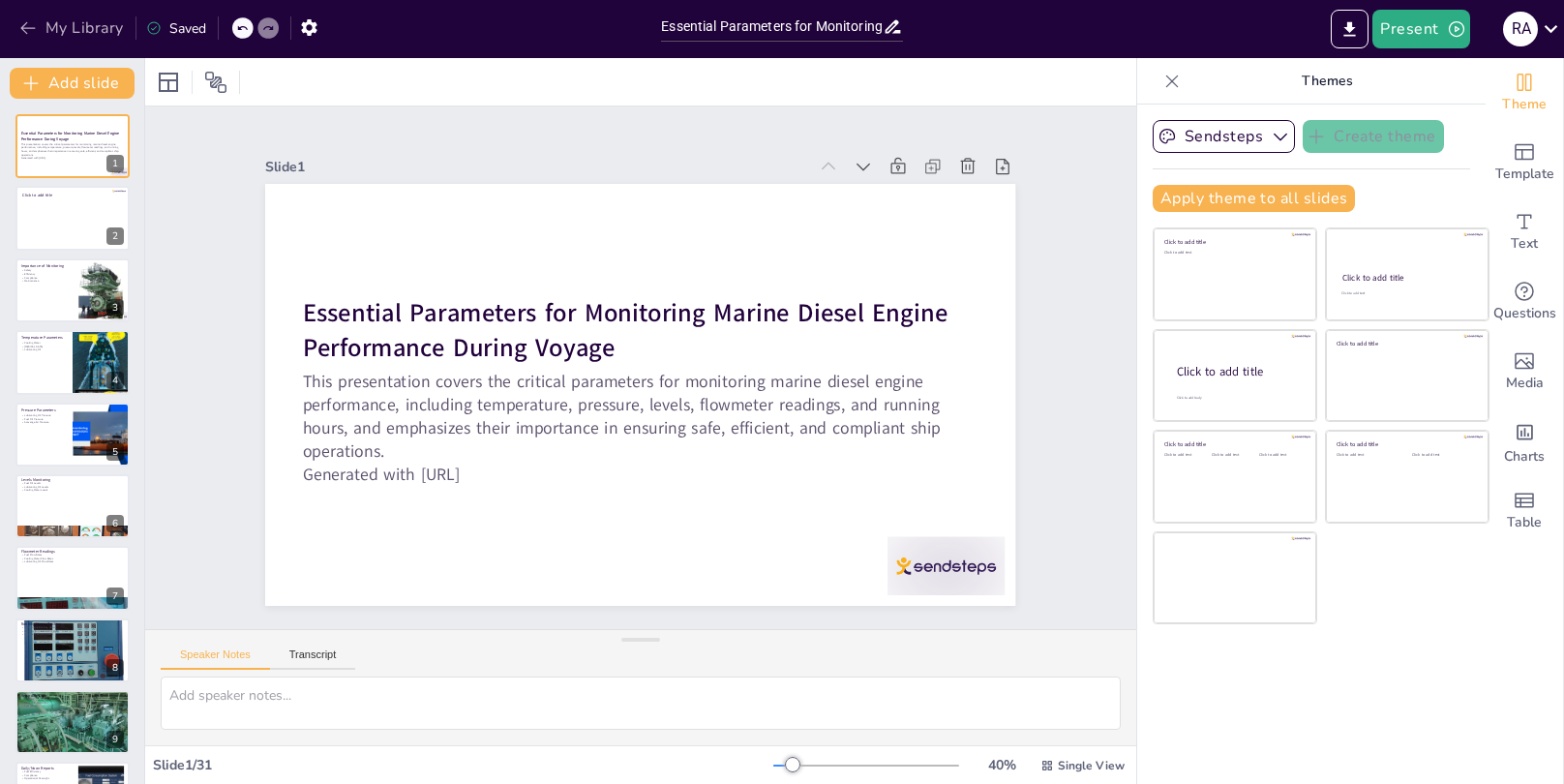
click at [50, 35] on button "My Library" at bounding box center [73, 28] width 117 height 31
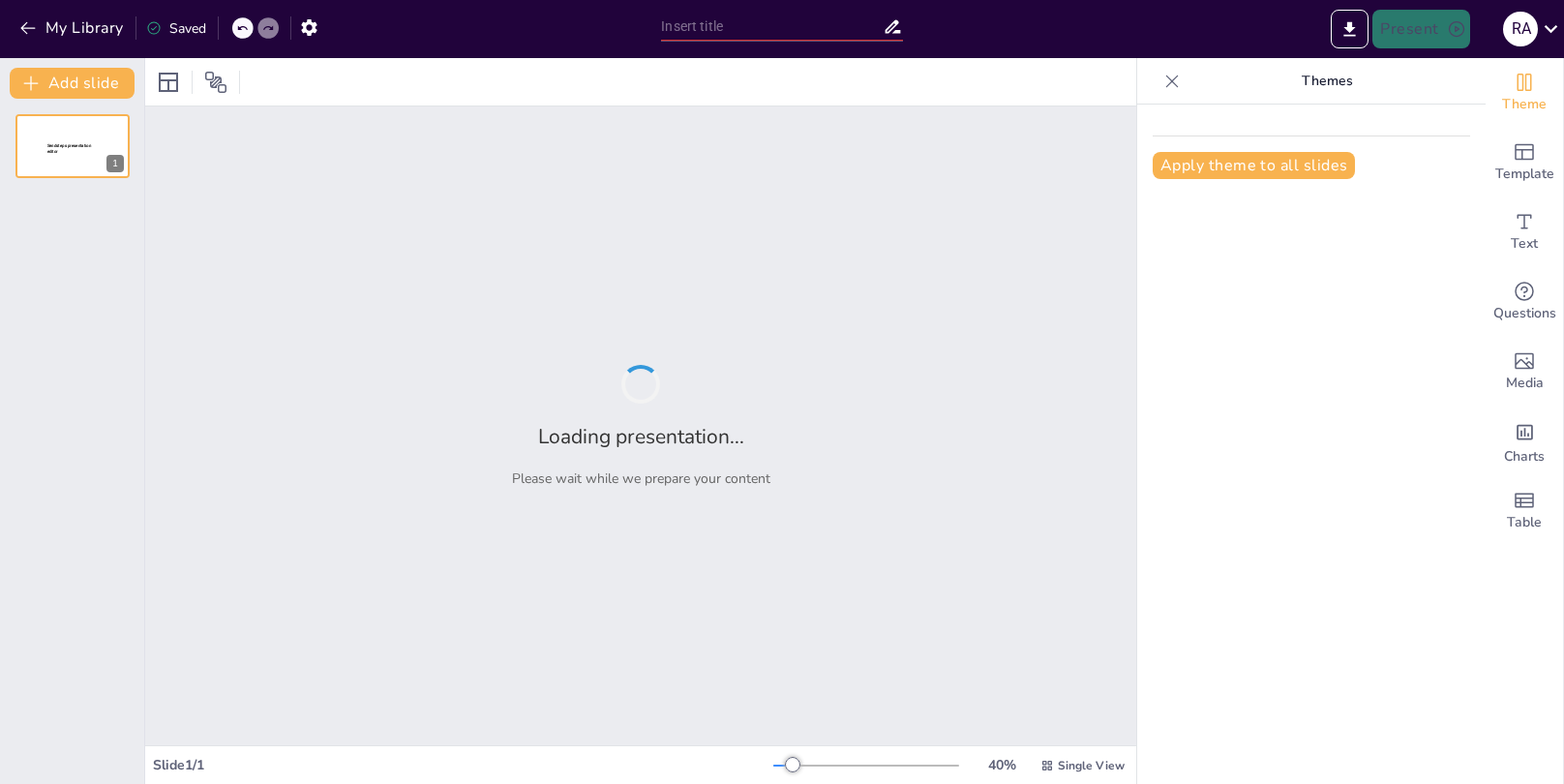
type input "Ensuring Safety: Comprehensive Pre-Start Procedures for Marine Gas Turbine Engi…"
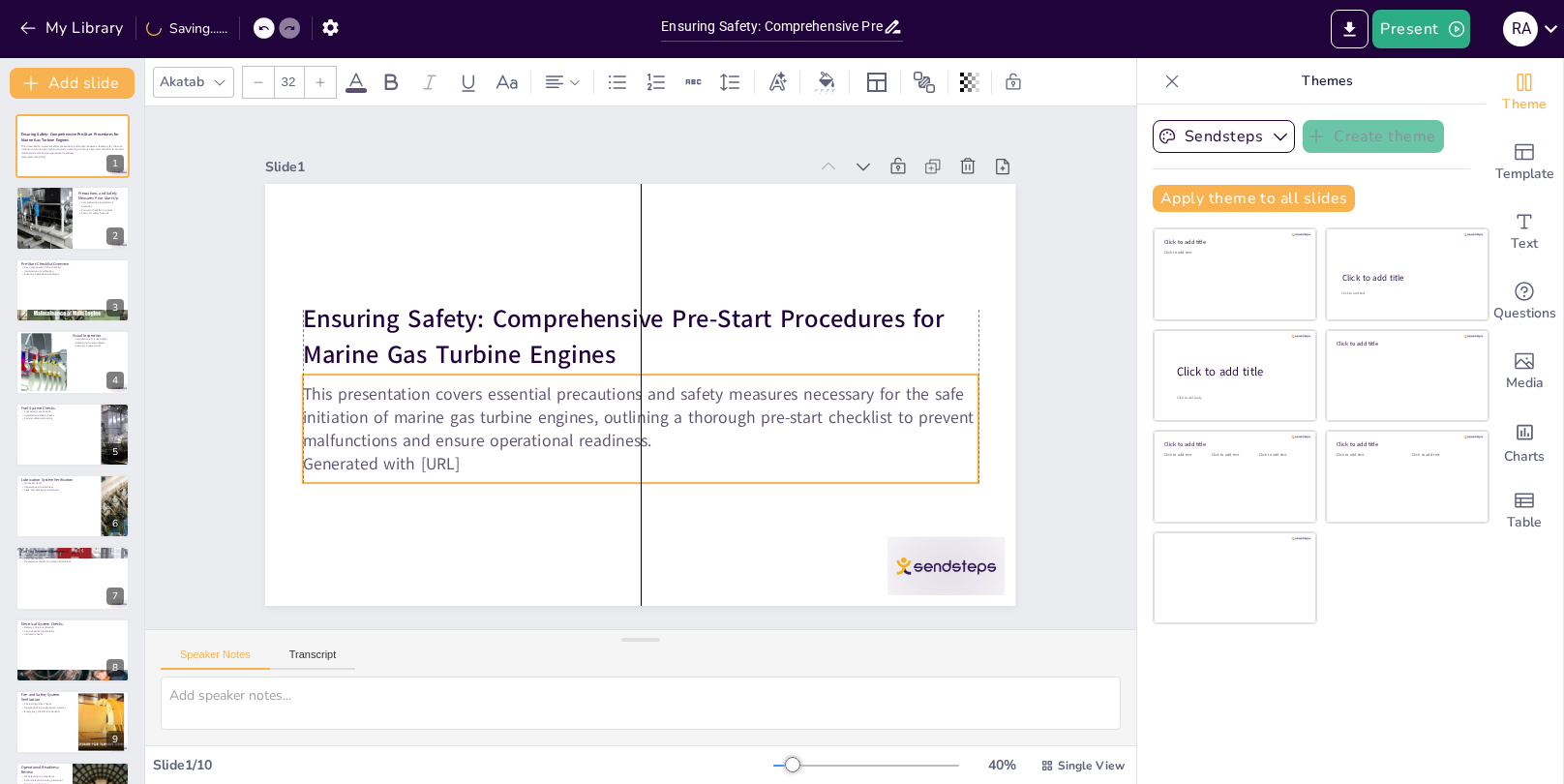
drag, startPoint x: 477, startPoint y: 454, endPoint x: 438, endPoint y: 432, distance: 44.8
click at [438, 432] on p "This presentation covers essential precautions and safety measures necessary fo…" at bounding box center [636, 415] width 679 height 140
click at [455, 120] on div "Slide 1 Ensuring Safety: Comprehensive Pre-Start Procedures for Marine Gas Turb…" at bounding box center [640, 368] width 991 height 522
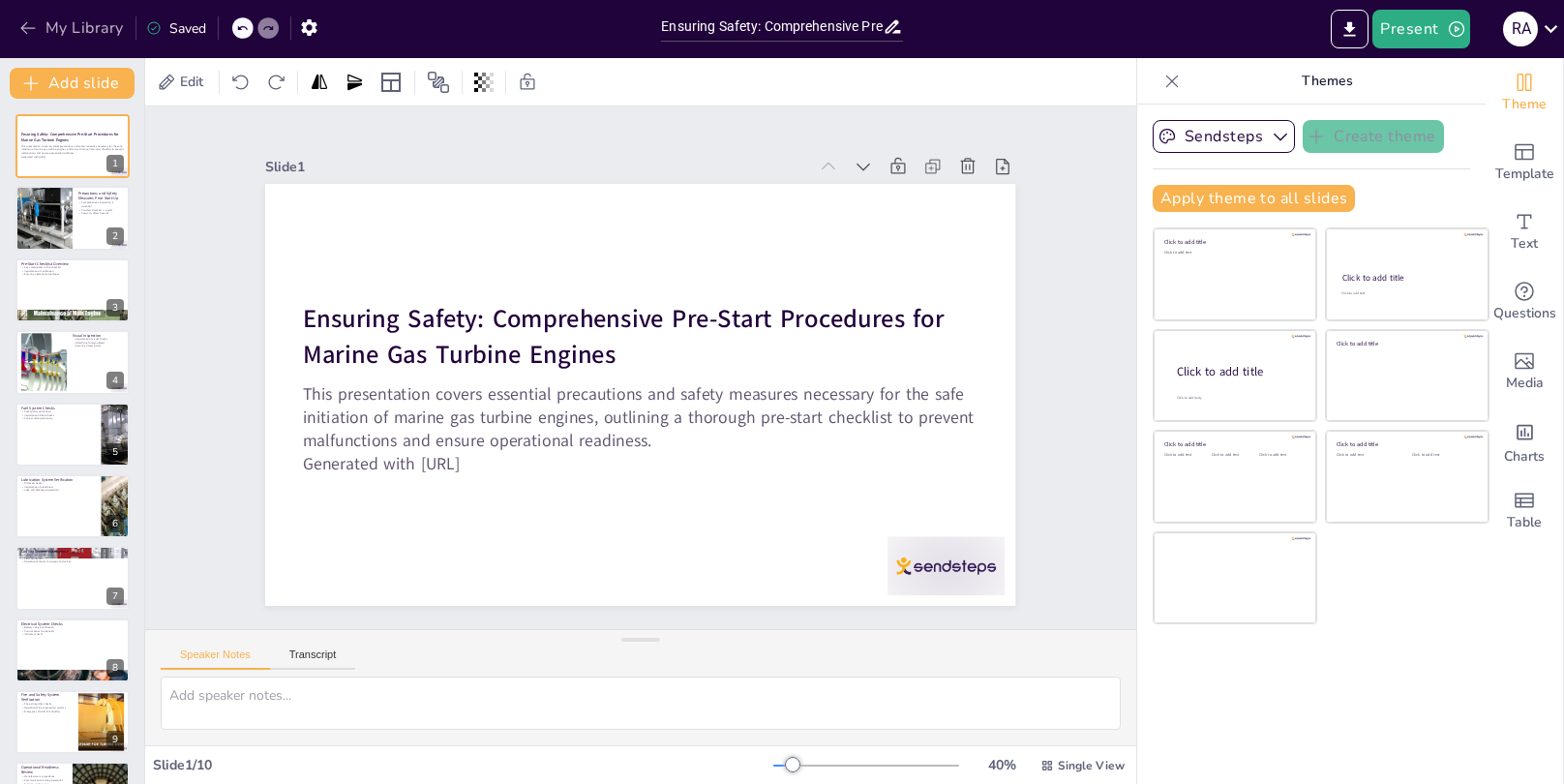
click at [93, 31] on button "My Library" at bounding box center [73, 28] width 117 height 31
